Goal: Share content

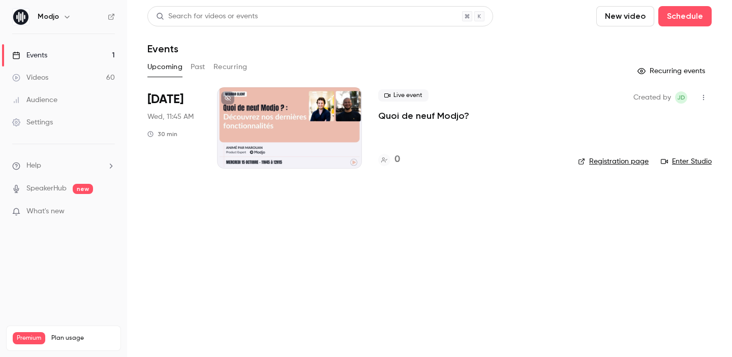
click at [254, 150] on div at bounding box center [289, 127] width 145 height 81
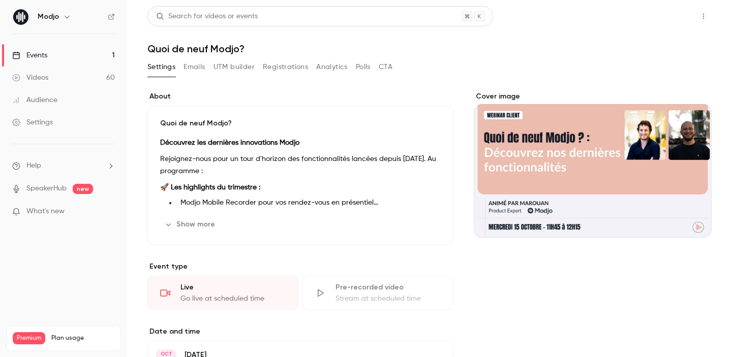
click at [660, 14] on button "Share" at bounding box center [667, 16] width 40 height 20
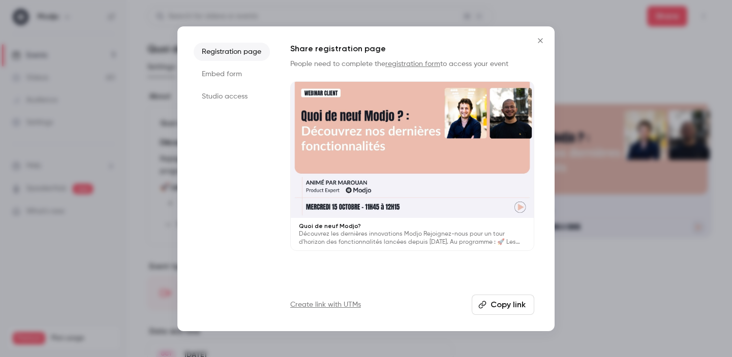
click at [504, 306] on button "Copy link" at bounding box center [503, 305] width 63 height 20
click at [543, 43] on icon "Close" at bounding box center [540, 41] width 12 height 8
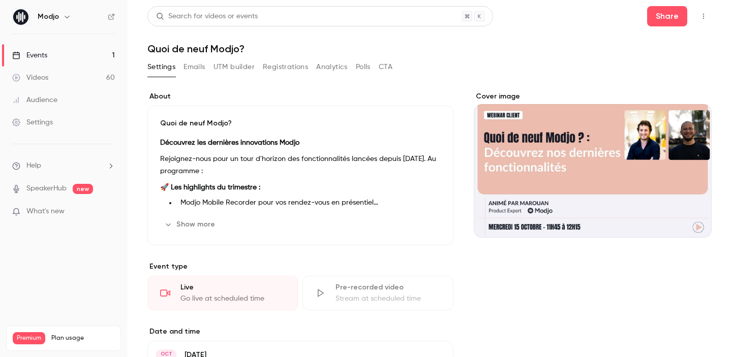
click at [691, 221] on icon "Cover image" at bounding box center [693, 220] width 11 height 8
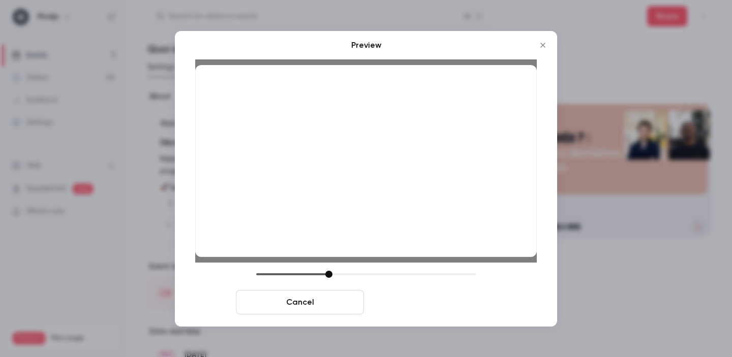
click at [420, 313] on button "Save cover" at bounding box center [432, 302] width 128 height 24
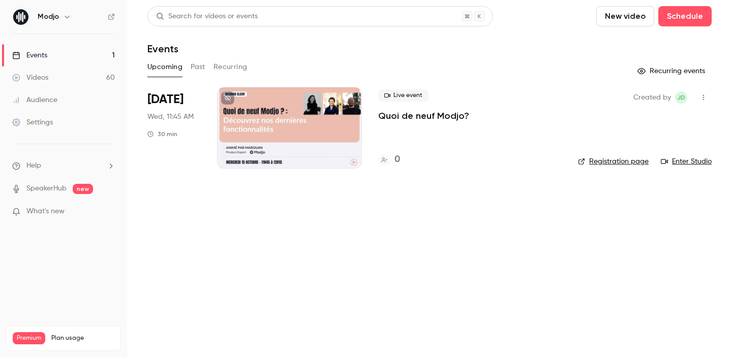
click at [307, 125] on div at bounding box center [289, 127] width 145 height 81
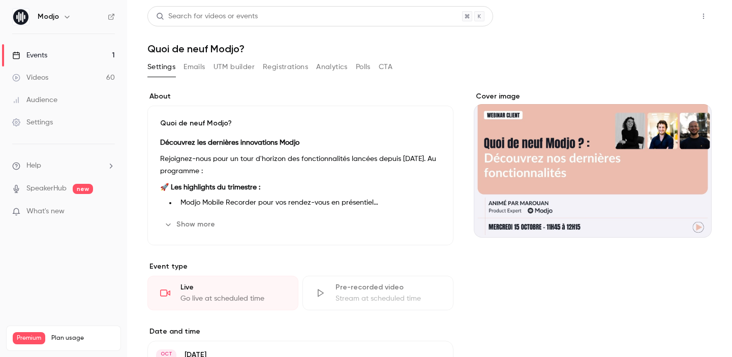
click at [665, 11] on button "Share" at bounding box center [667, 16] width 40 height 20
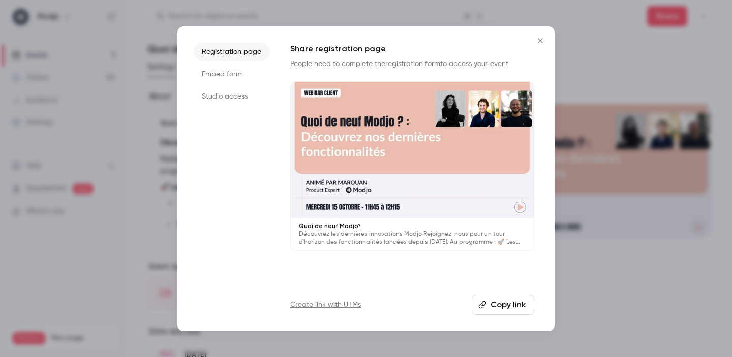
click at [514, 302] on button "Copy link" at bounding box center [503, 305] width 63 height 20
